Goal: Navigation & Orientation: Understand site structure

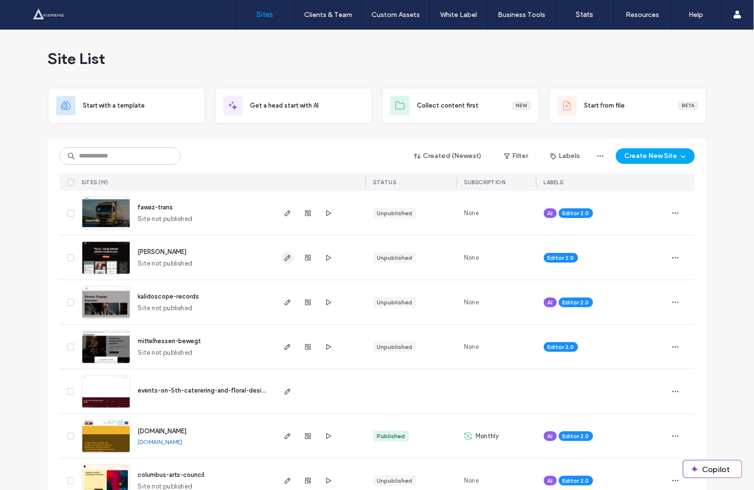
click at [284, 257] on icon "button" at bounding box center [288, 258] width 8 height 8
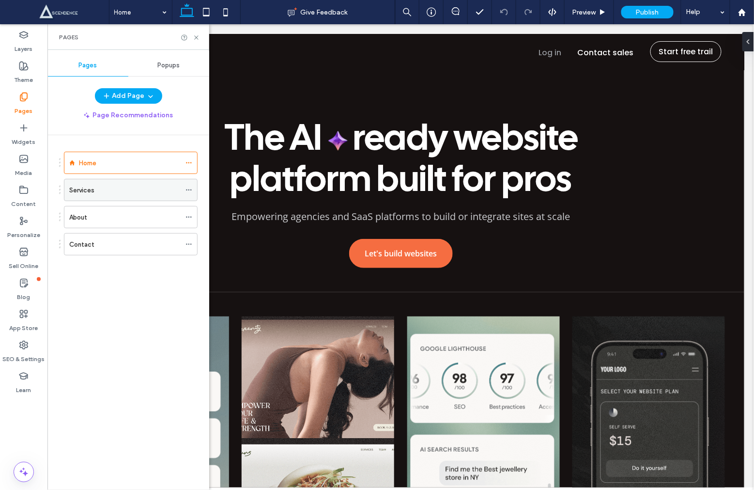
click at [98, 193] on div "Services" at bounding box center [124, 190] width 111 height 10
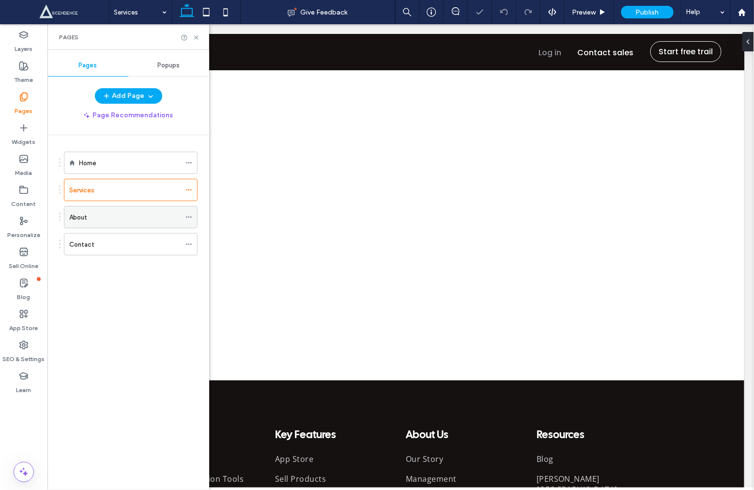
click at [153, 224] on div "About" at bounding box center [124, 216] width 111 height 21
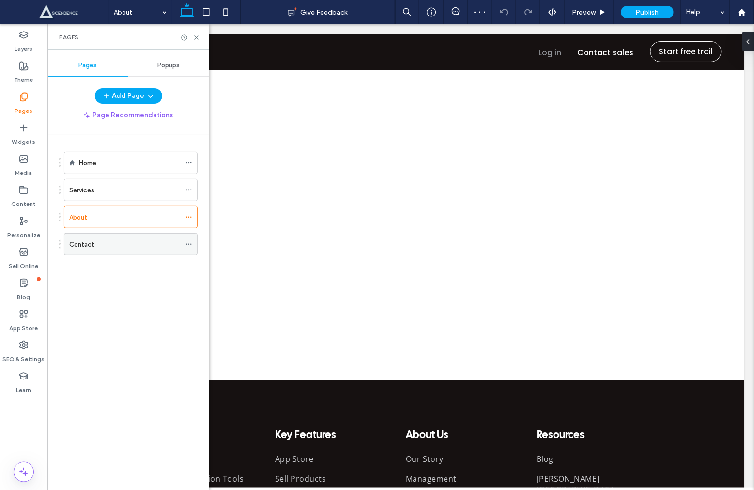
click at [131, 250] on div "Contact" at bounding box center [124, 243] width 111 height 21
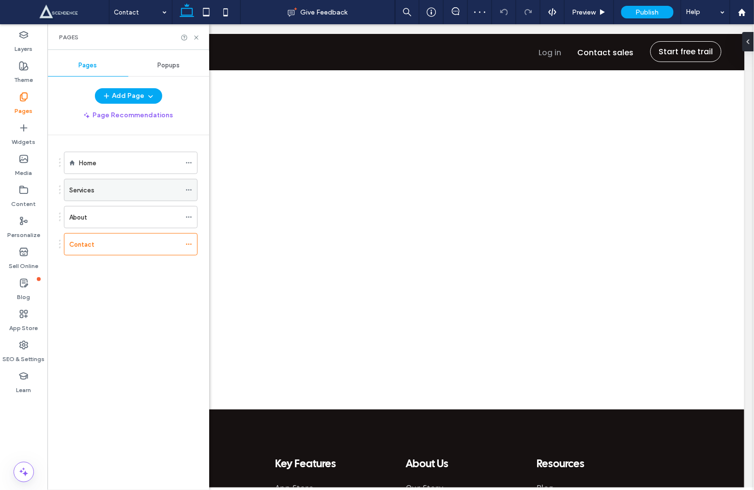
click at [124, 179] on div "Services" at bounding box center [131, 190] width 134 height 22
click at [124, 166] on div "Home" at bounding box center [130, 163] width 102 height 10
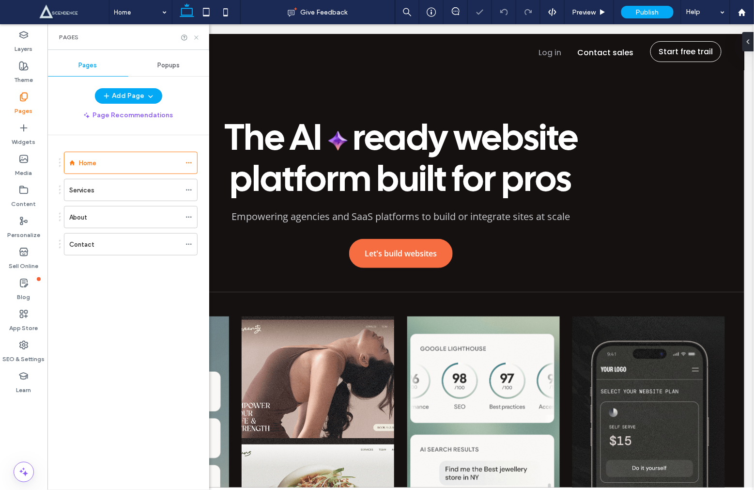
click at [196, 39] on icon at bounding box center [196, 37] width 7 height 7
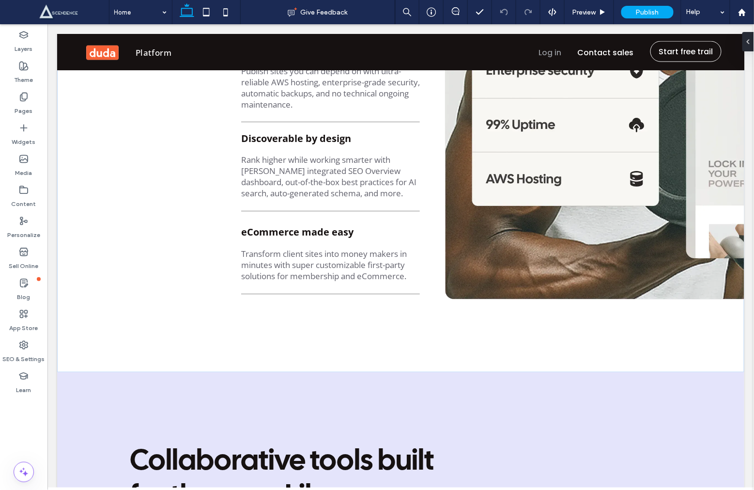
scroll to position [1468, 0]
